Goal: Task Accomplishment & Management: Use online tool/utility

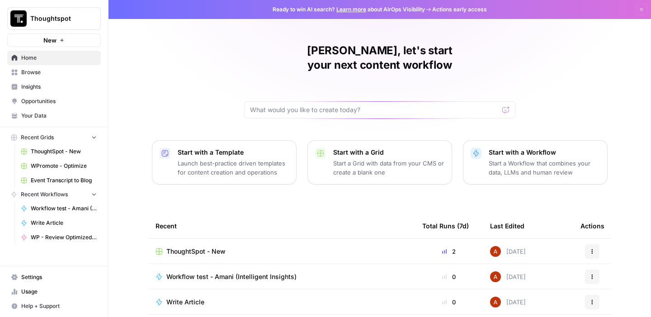
click at [557, 159] on p "Start a Workflow that combines your data, LLMs and human review" at bounding box center [544, 168] width 111 height 18
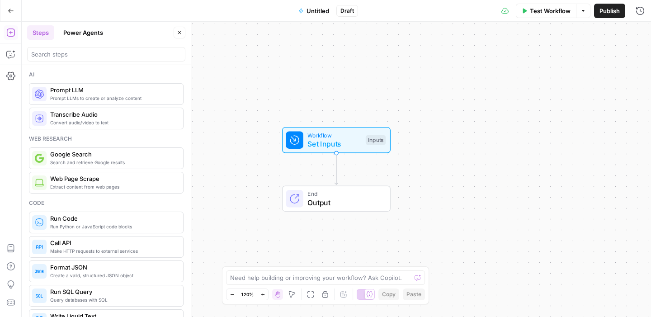
click at [11, 10] on icon "button" at bounding box center [10, 11] width 5 height 4
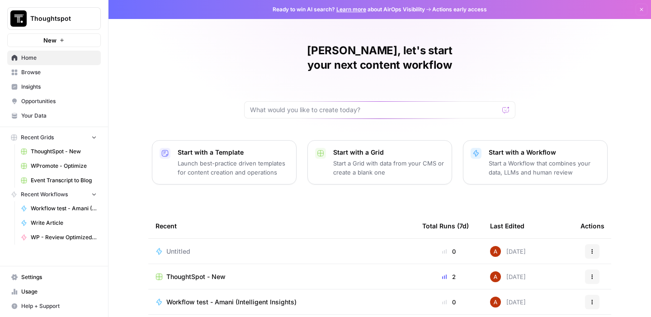
click at [70, 37] on button "New" at bounding box center [54, 40] width 94 height 14
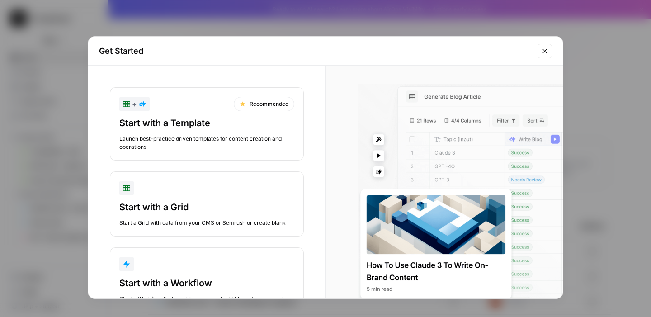
scroll to position [36, 0]
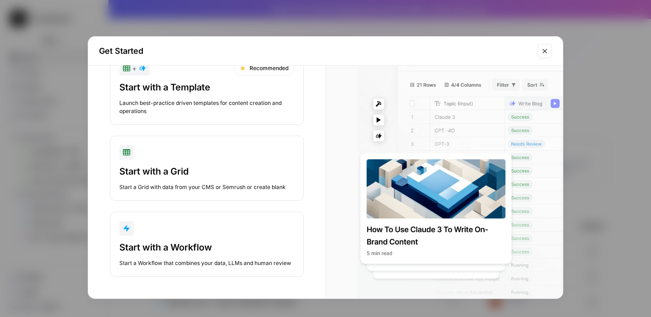
click at [30, 181] on div "Get Started + Recommended Start with a Template Launch best-practice driven tem…" at bounding box center [325, 158] width 651 height 317
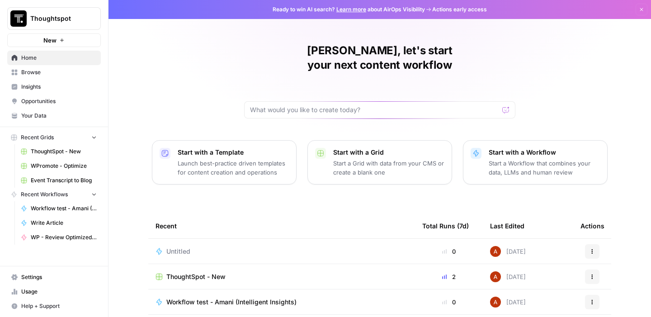
click at [287, 245] on td "Untitled" at bounding box center [281, 251] width 267 height 25
click at [163, 242] on td "Untitled" at bounding box center [281, 251] width 267 height 25
click at [170, 247] on span "Untitled" at bounding box center [178, 251] width 24 height 9
click at [170, 235] on div "Ready to win AI search? Learn more about AirOps Visibility Actions early access…" at bounding box center [379, 158] width 542 height 317
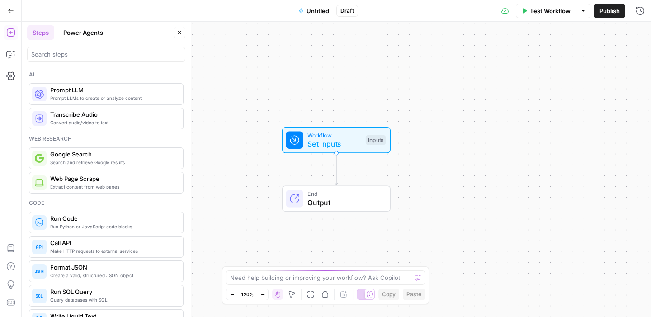
click at [77, 35] on button "Power Agents" at bounding box center [83, 32] width 51 height 14
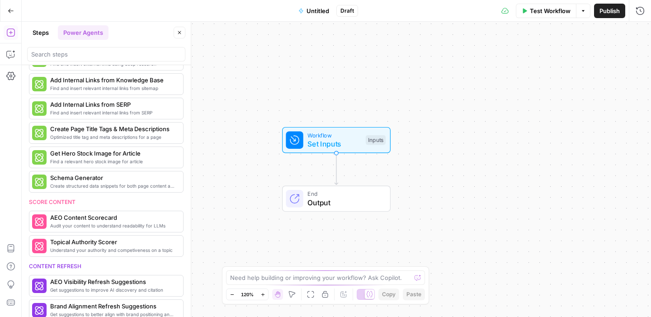
scroll to position [18, 0]
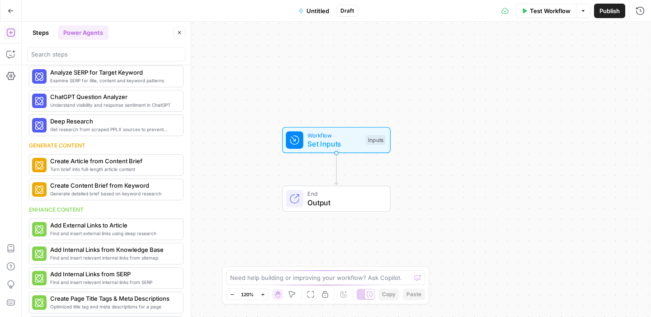
click at [43, 36] on button "Steps" at bounding box center [40, 32] width 27 height 14
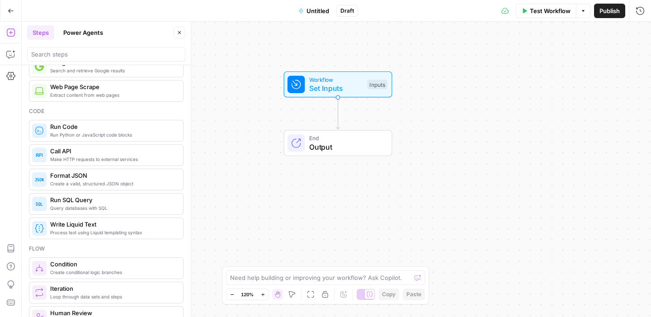
scroll to position [0, 0]
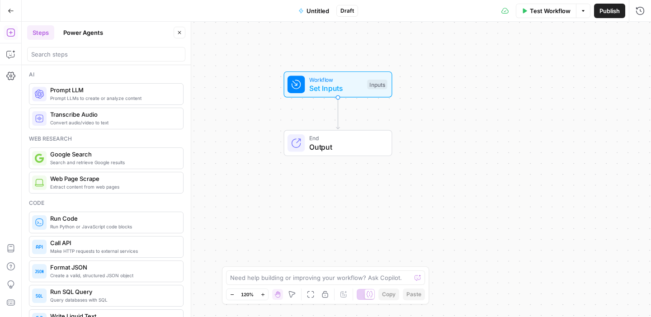
click at [12, 5] on button "Go Back" at bounding box center [11, 11] width 16 height 16
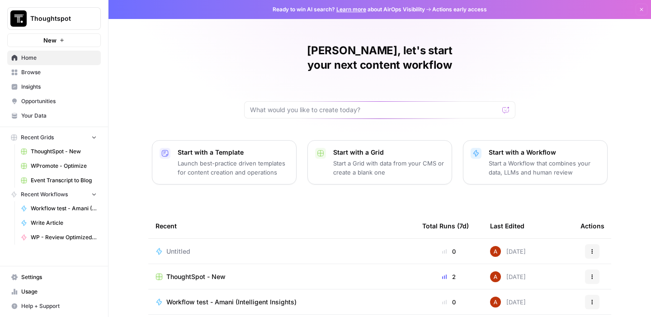
click at [53, 42] on span "New" at bounding box center [49, 40] width 13 height 9
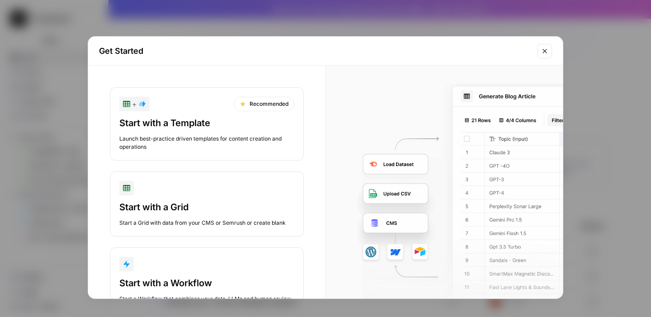
scroll to position [36, 0]
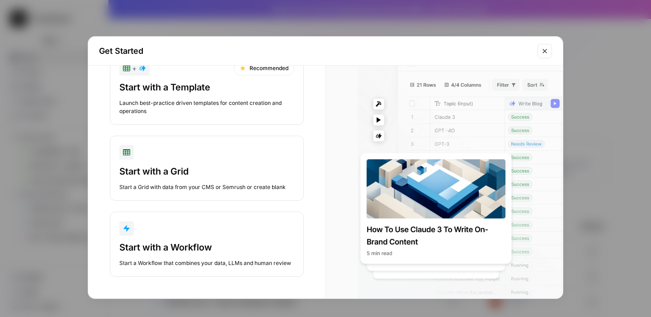
click at [67, 207] on div "Get Started + Recommended Start with a Template Launch best-practice driven tem…" at bounding box center [325, 158] width 651 height 317
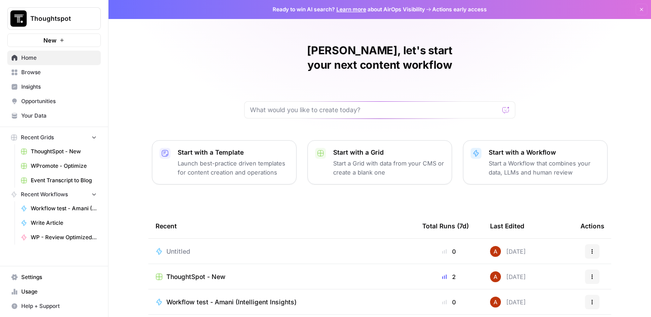
click at [65, 79] on link "Browse" at bounding box center [54, 72] width 94 height 14
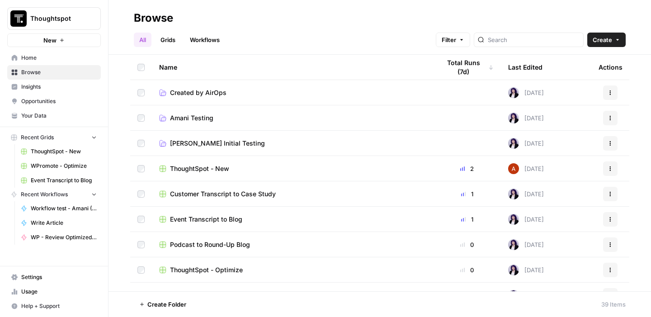
click at [171, 33] on link "Grids" at bounding box center [168, 40] width 26 height 14
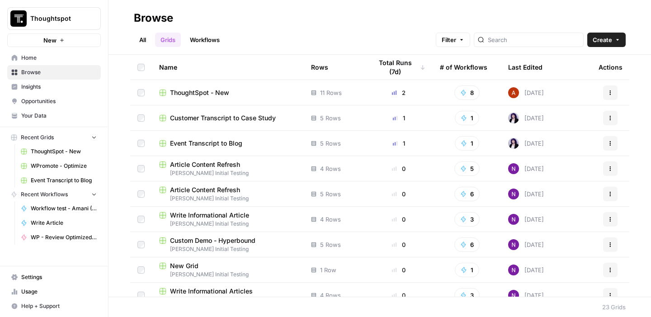
click at [196, 35] on link "Workflows" at bounding box center [204, 40] width 41 height 14
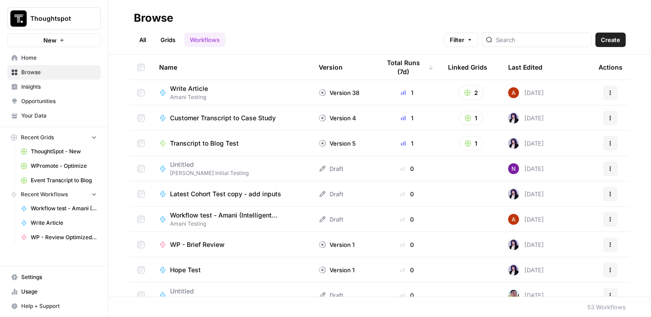
click at [48, 111] on link "Your Data" at bounding box center [54, 115] width 94 height 14
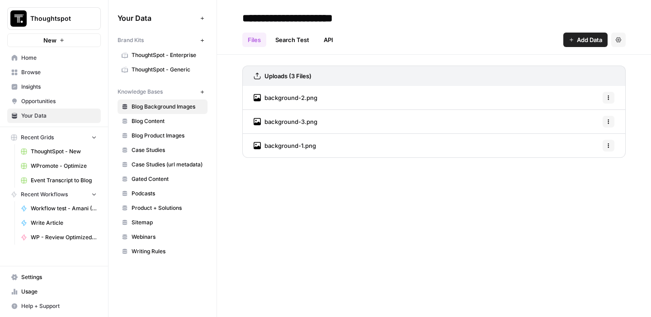
click at [52, 99] on span "Opportunities" at bounding box center [58, 101] width 75 height 8
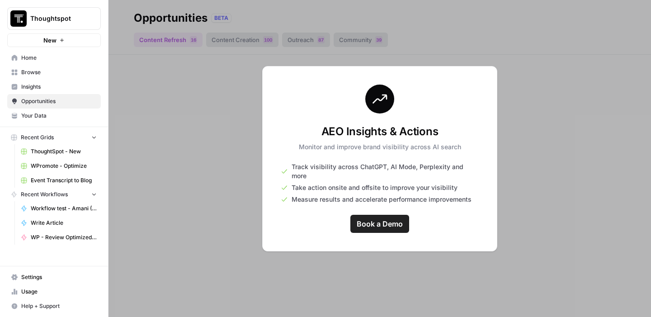
click at [201, 180] on div at bounding box center [379, 158] width 542 height 317
click at [42, 82] on link "Insights" at bounding box center [54, 87] width 94 height 14
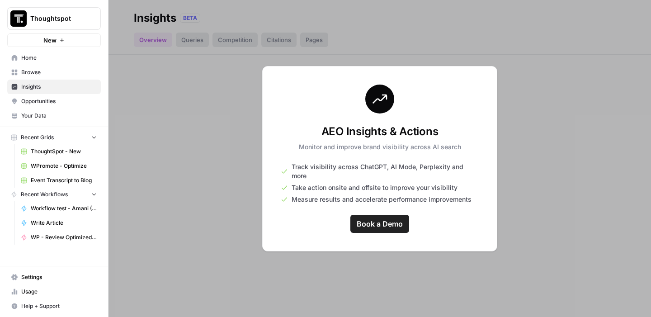
click at [39, 77] on link "Browse" at bounding box center [54, 72] width 94 height 14
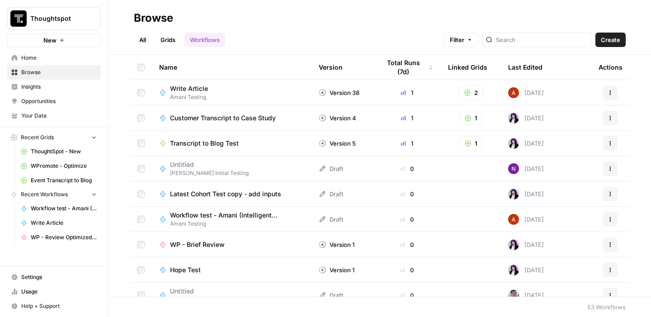
click at [31, 66] on link "Browse" at bounding box center [54, 72] width 94 height 14
click at [548, 38] on input "search" at bounding box center [542, 39] width 92 height 9
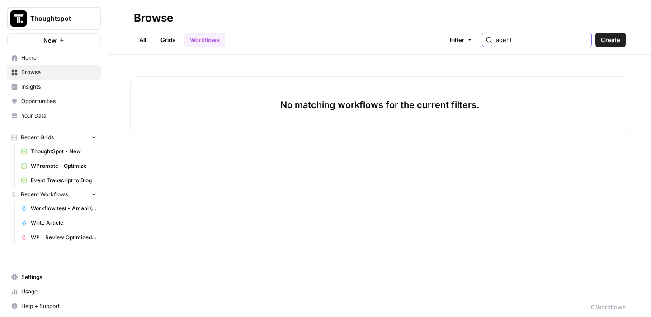
type input "agent"
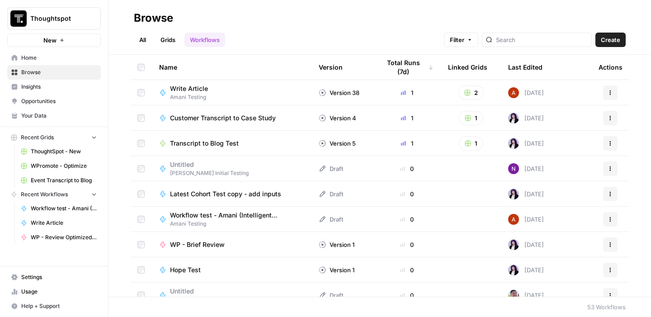
click at [137, 40] on link "All" at bounding box center [143, 40] width 18 height 14
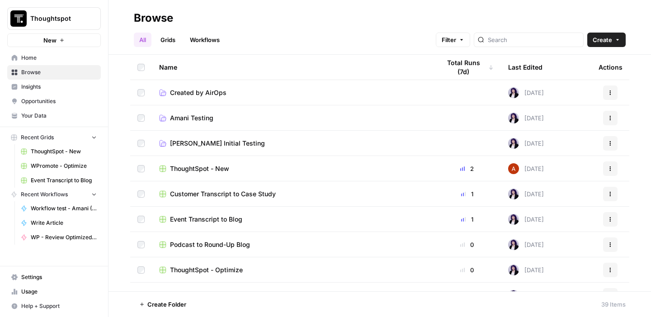
click at [203, 39] on link "Workflows" at bounding box center [204, 40] width 41 height 14
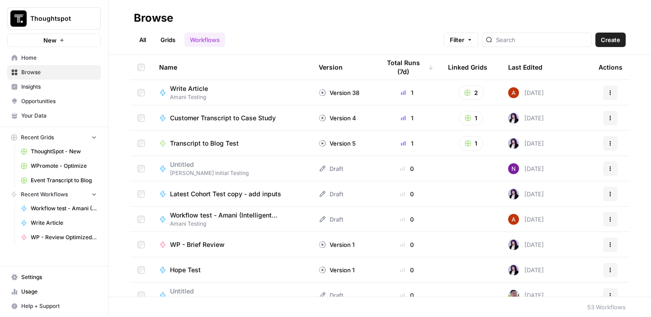
click at [44, 57] on span "Home" at bounding box center [58, 58] width 75 height 8
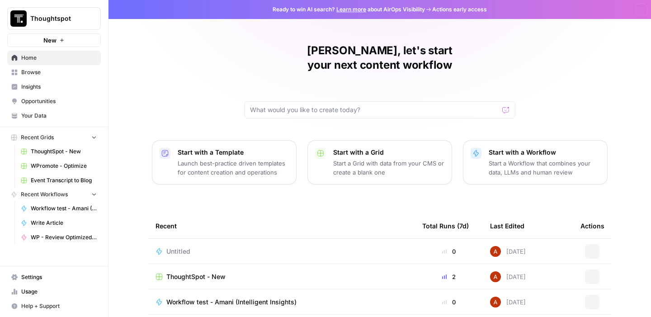
click at [44, 57] on span "Home" at bounding box center [58, 58] width 75 height 8
click at [590, 249] on icon "button" at bounding box center [591, 251] width 5 height 5
click at [546, 261] on span "Edit in Studio" at bounding box center [552, 258] width 72 height 9
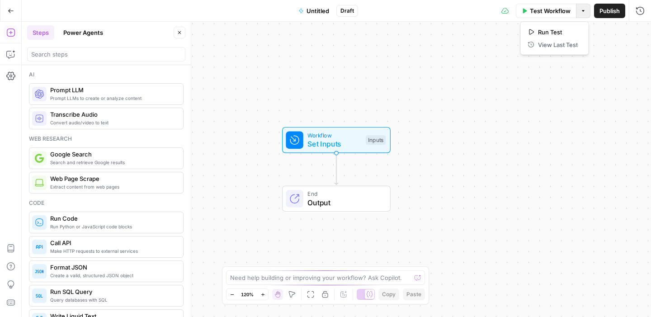
click at [583, 10] on icon "button" at bounding box center [582, 10] width 5 height 5
click at [619, 66] on div "Workflow Set Inputs Inputs End Output" at bounding box center [336, 169] width 629 height 295
click at [14, 50] on icon "button" at bounding box center [10, 54] width 9 height 9
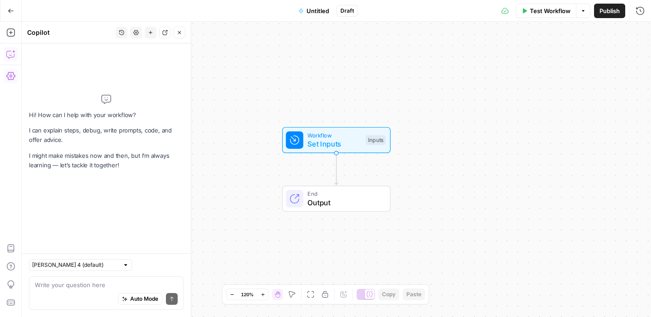
click at [10, 74] on icon "button" at bounding box center [10, 76] width 9 height 8
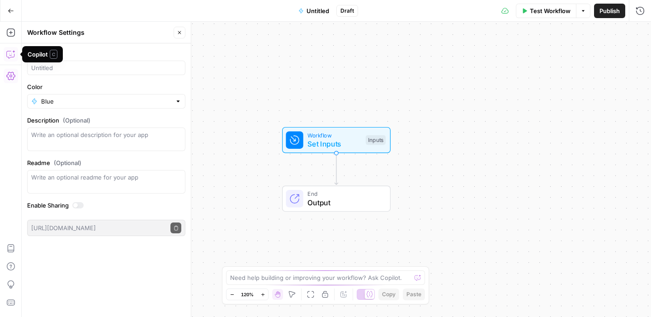
click at [4, 55] on button "Copilot" at bounding box center [11, 54] width 14 height 14
click at [68, 50] on label "Name" at bounding box center [106, 53] width 158 height 9
click at [68, 63] on input "Name" at bounding box center [106, 67] width 150 height 9
type input "Amani test agent"
click at [231, 94] on div "Workflow Set Inputs Inputs End Output" at bounding box center [336, 169] width 629 height 295
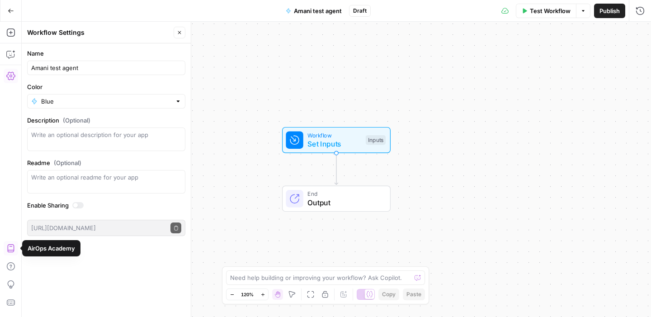
click at [7, 252] on icon "button" at bounding box center [10, 248] width 9 height 9
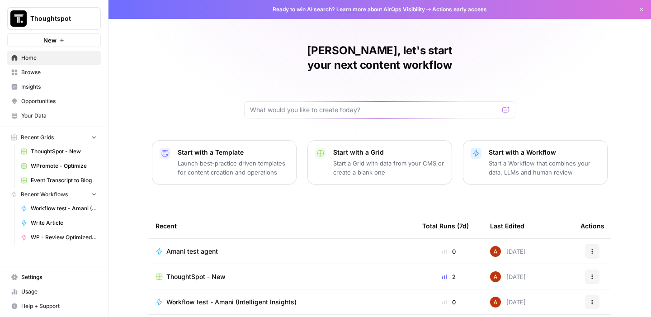
click at [53, 113] on span "Your Data" at bounding box center [58, 116] width 75 height 8
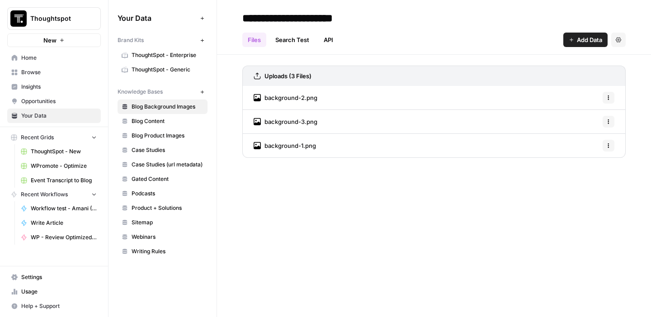
click at [201, 94] on icon "button" at bounding box center [202, 91] width 5 height 5
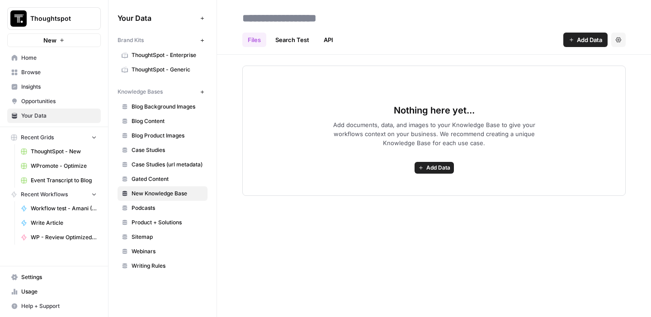
click at [432, 161] on div "Nothing here yet... Add documents, data, and images to your Knowledge Base to g…" at bounding box center [433, 131] width 383 height 130
click at [432, 168] on span "Add Data" at bounding box center [438, 168] width 24 height 8
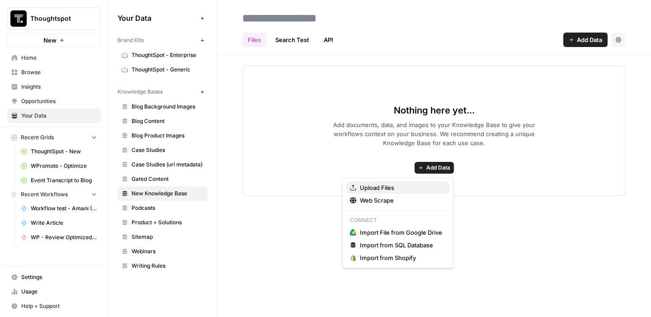
click at [409, 189] on span "Upload Files" at bounding box center [401, 187] width 82 height 9
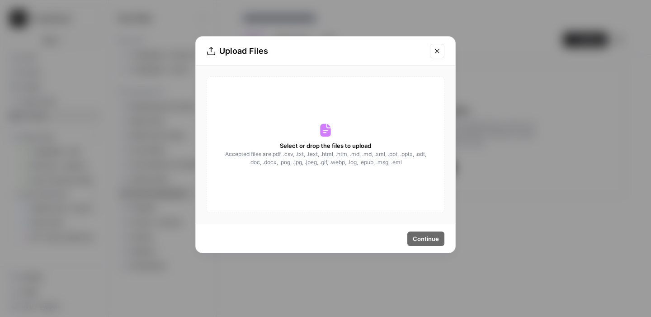
click at [323, 144] on span "Select or drop the files to upload" at bounding box center [325, 145] width 91 height 9
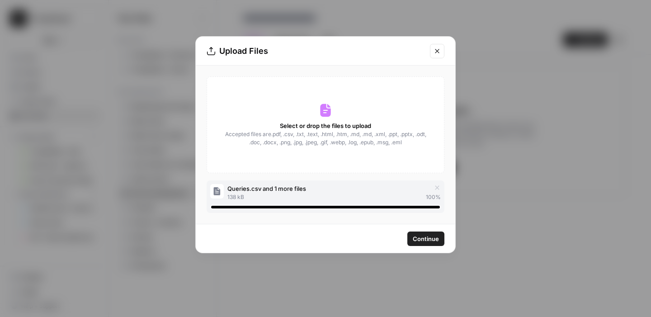
click at [430, 231] on button "Continue" at bounding box center [425, 238] width 37 height 14
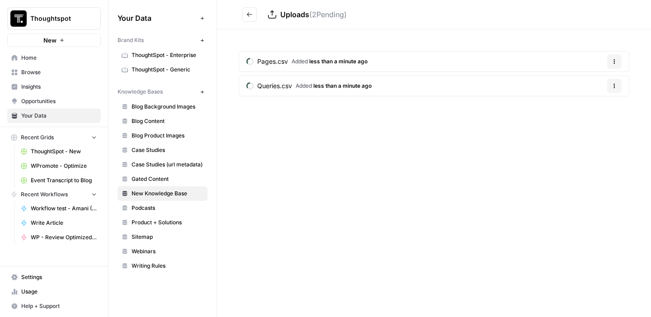
click at [347, 94] on link "Queries.csv Added less than a minute ago" at bounding box center [309, 86] width 140 height 20
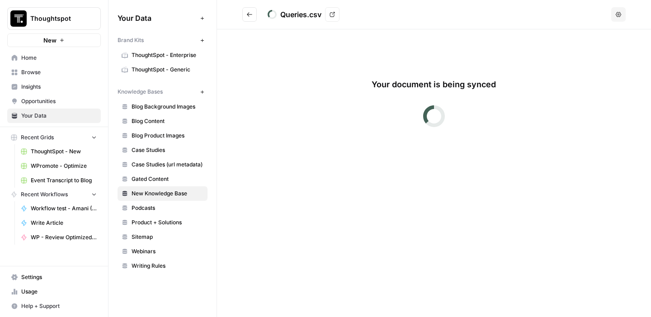
click at [248, 17] on icon "Go back" at bounding box center [249, 14] width 6 height 6
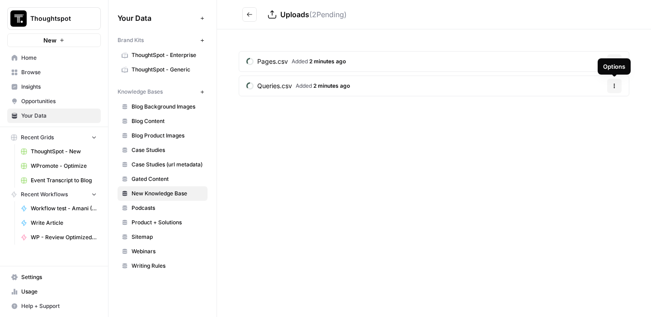
click at [612, 83] on icon "button" at bounding box center [614, 85] width 5 height 5
click at [518, 172] on div "Uploads ( 2 Pending) Pages.csv Added 2 minutes ago Options Queries.csv Added 2 …" at bounding box center [434, 158] width 434 height 317
click at [275, 13] on icon at bounding box center [272, 14] width 9 height 9
click at [607, 85] on button "Options" at bounding box center [614, 86] width 14 height 14
click at [501, 117] on div "Pages.csv Added 17 minutes ago Options Queries.csv Added 17 minutes ago Options" at bounding box center [434, 75] width 434 height 92
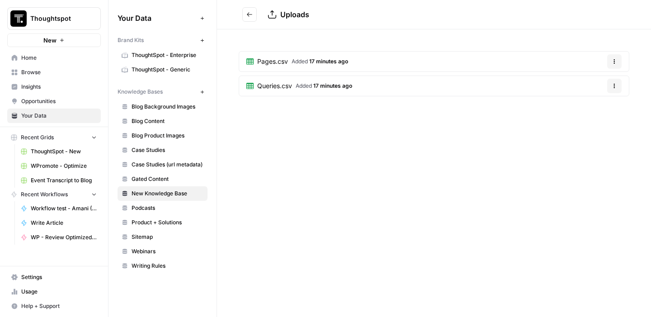
click at [187, 188] on link "New Knowledge Base" at bounding box center [163, 193] width 90 height 14
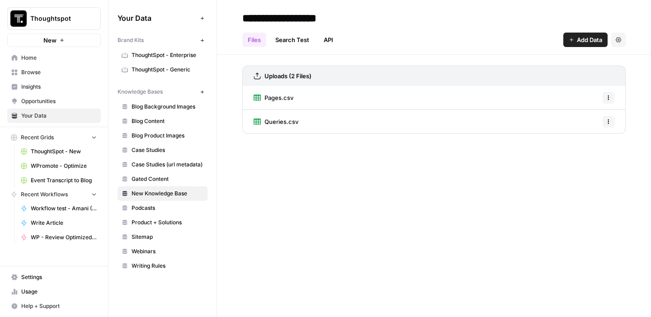
click at [574, 43] on button "Add Data" at bounding box center [585, 40] width 44 height 14
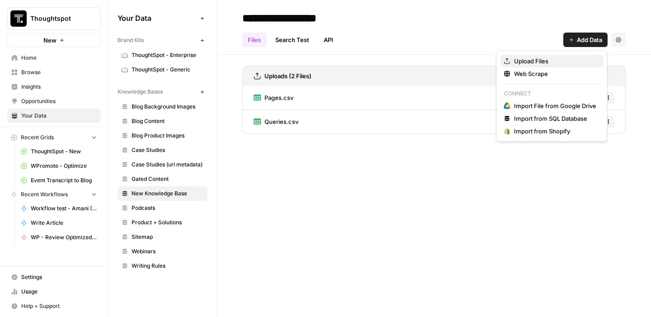
click at [556, 57] on span "Upload Files" at bounding box center [555, 60] width 82 height 9
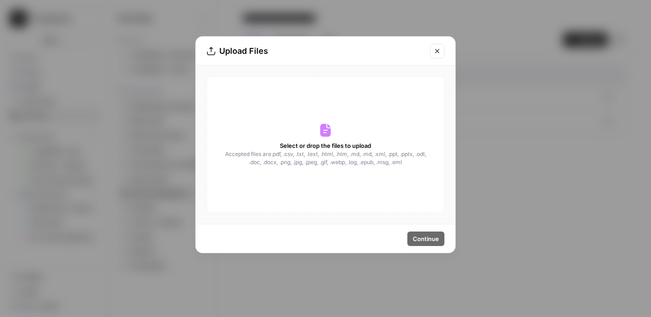
click at [372, 169] on div "Select or drop the files to upload Accepted files are .pdf, .csv, .txt, .text, …" at bounding box center [326, 144] width 238 height 136
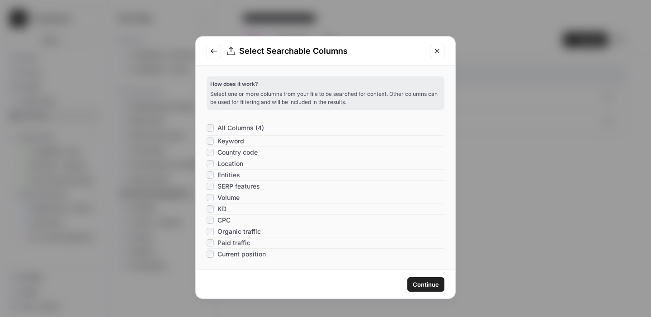
click at [428, 278] on button "Continue" at bounding box center [425, 284] width 37 height 14
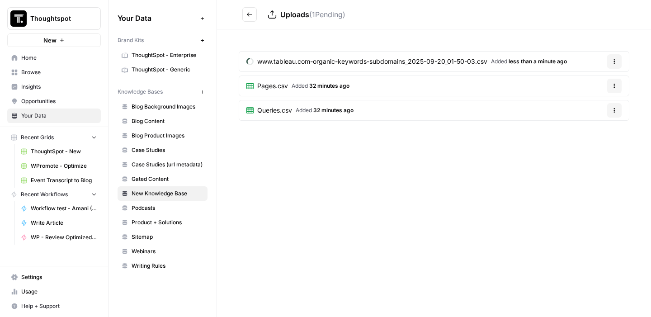
click at [256, 19] on button "Go back" at bounding box center [249, 14] width 14 height 14
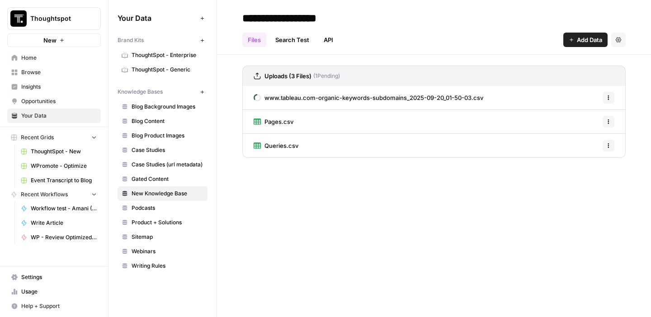
click at [58, 73] on span "Browse" at bounding box center [58, 72] width 75 height 8
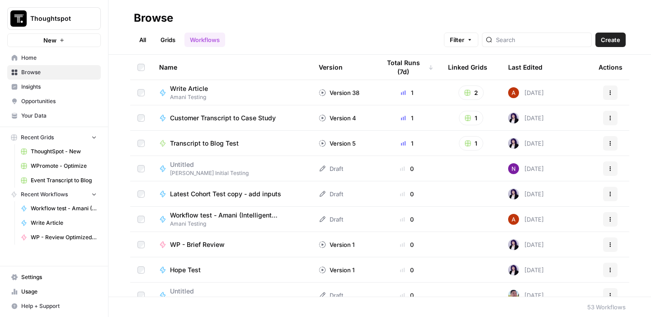
click at [62, 62] on link "Home" at bounding box center [54, 58] width 94 height 14
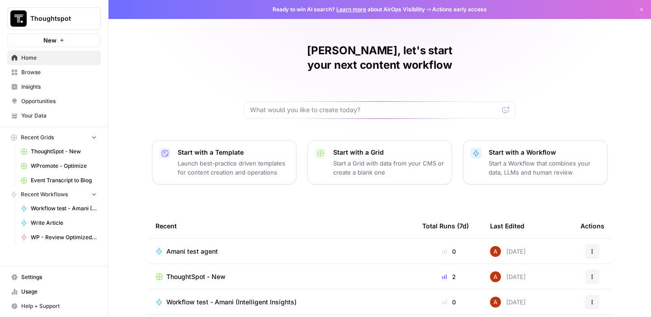
click at [187, 148] on div "Start with a Template Launch best-practice driven templates for content creatio…" at bounding box center [233, 162] width 111 height 29
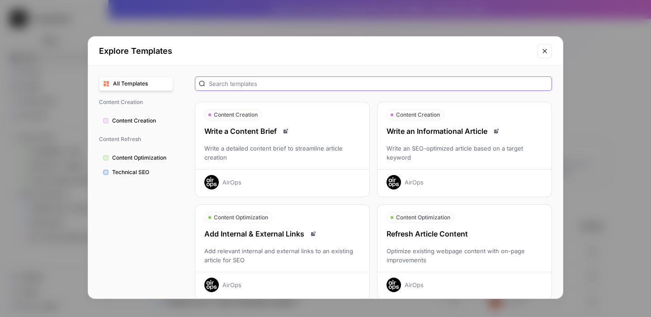
click at [266, 84] on input "text" at bounding box center [378, 83] width 339 height 9
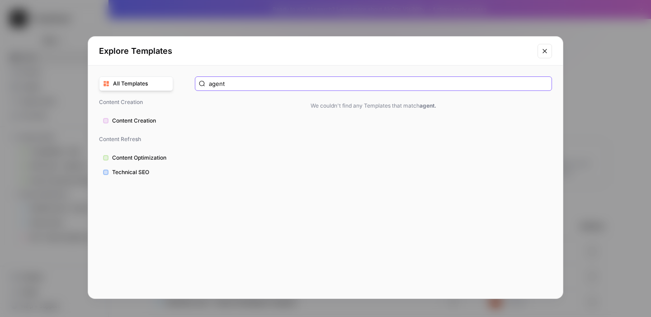
type input "agent"
click at [139, 115] on button "Content Creation" at bounding box center [136, 120] width 74 height 14
click at [133, 162] on button "Content Optimization" at bounding box center [136, 158] width 74 height 14
click at [133, 178] on button "Technical SEO" at bounding box center [136, 172] width 74 height 14
click at [129, 88] on button "All Templates" at bounding box center [136, 83] width 74 height 14
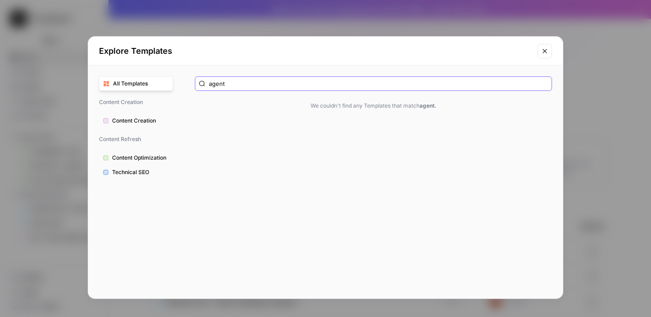
click at [214, 85] on input "agent" at bounding box center [378, 83] width 339 height 9
